Goal: Transaction & Acquisition: Purchase product/service

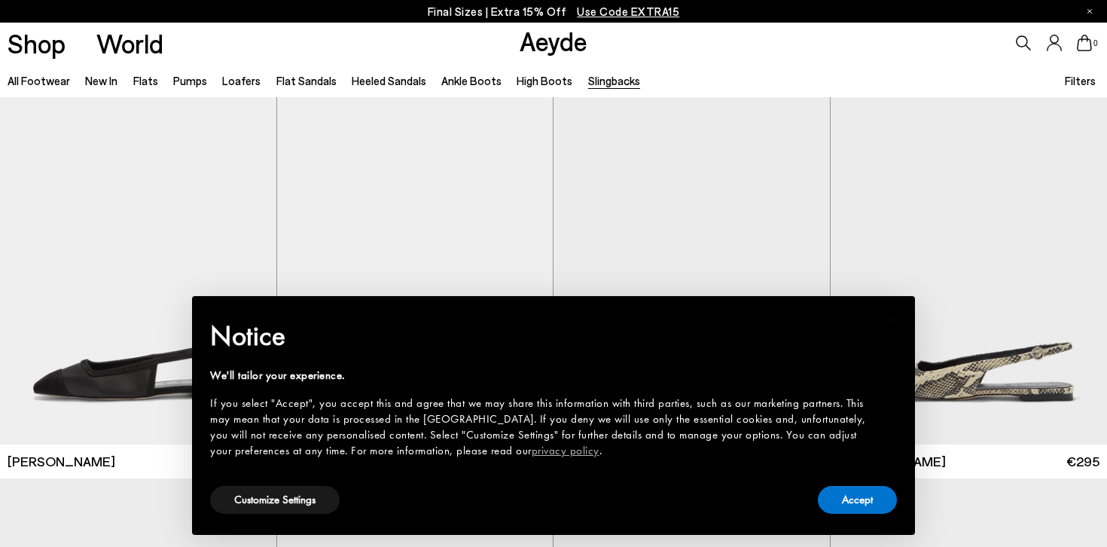
scroll to position [165, 0]
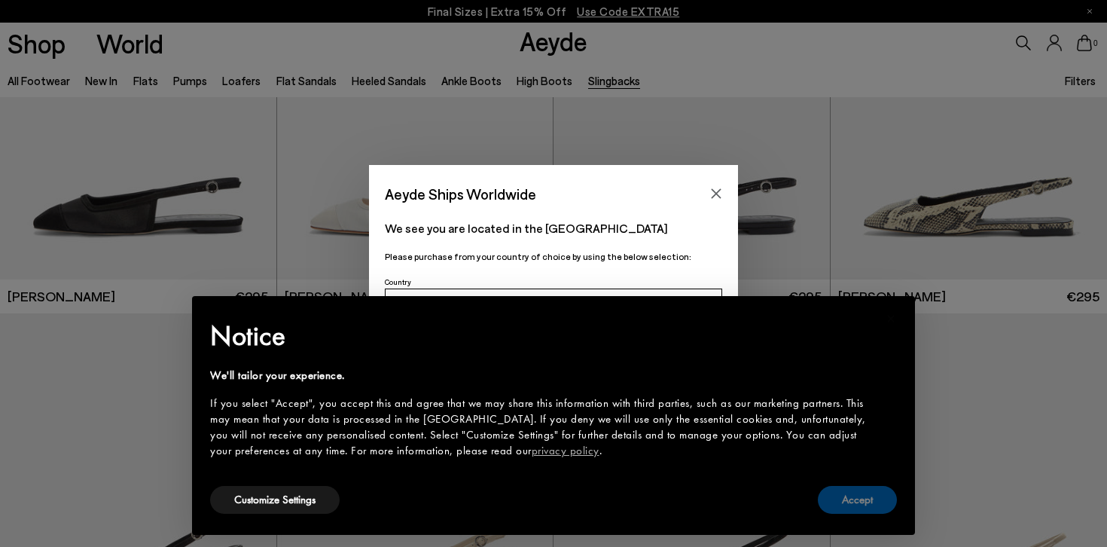
click at [839, 487] on button "Accept" at bounding box center [857, 500] width 79 height 28
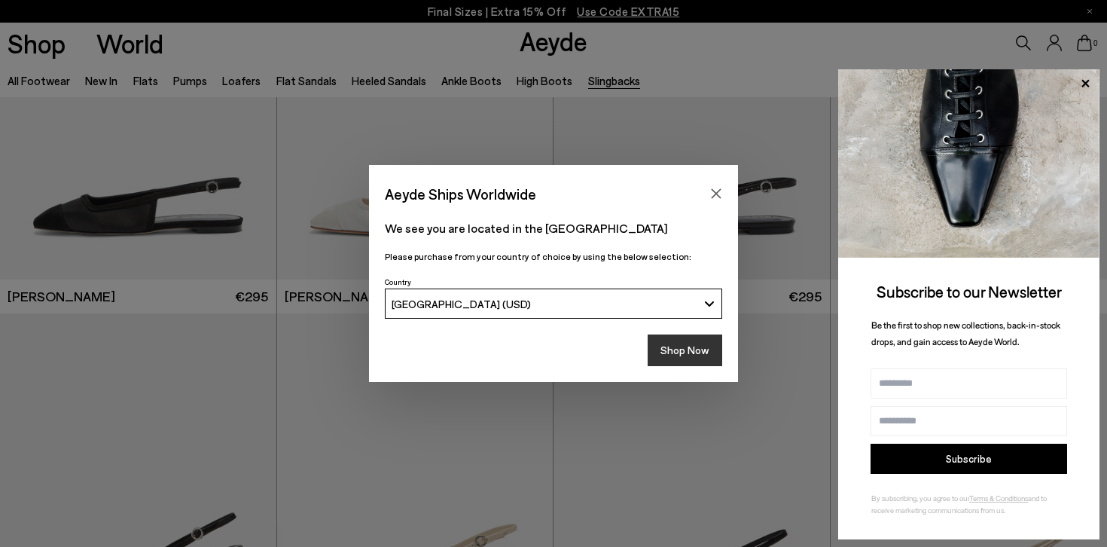
click at [684, 341] on button "Shop Now" at bounding box center [685, 350] width 75 height 32
click at [1085, 87] on icon at bounding box center [1086, 84] width 20 height 20
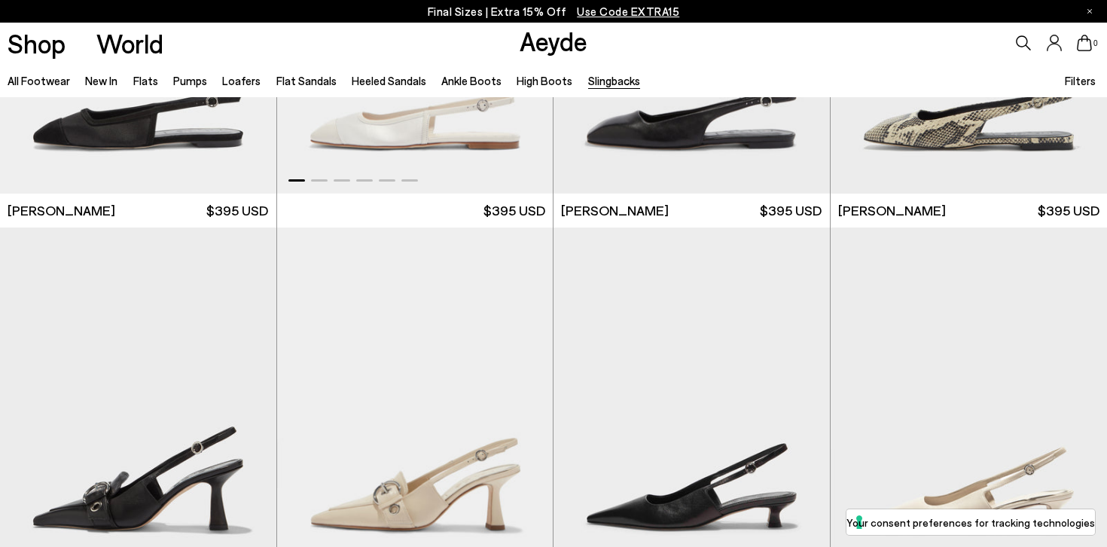
scroll to position [550, 0]
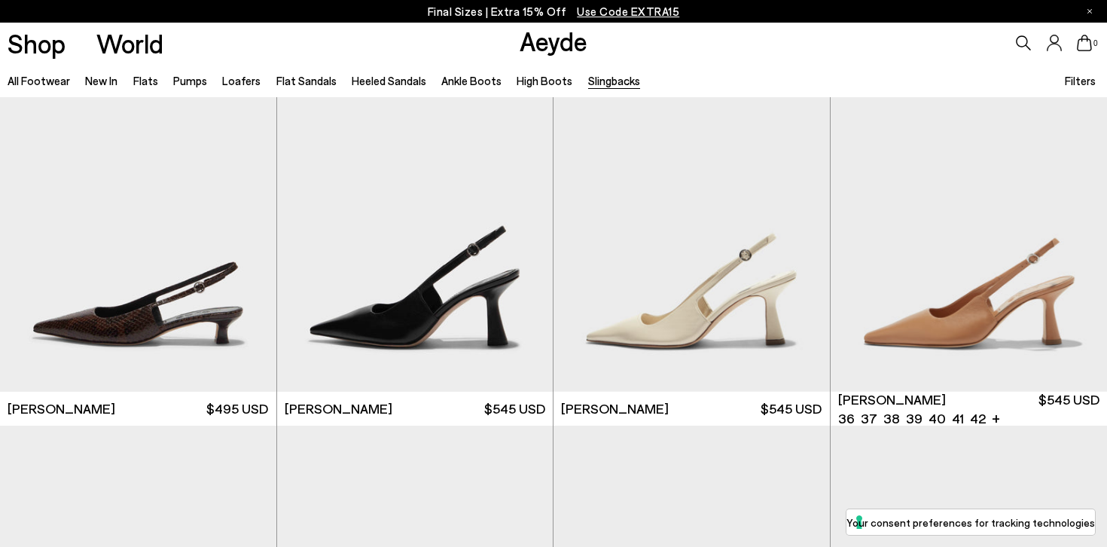
scroll to position [1077, 0]
